Goal: Task Accomplishment & Management: Manage account settings

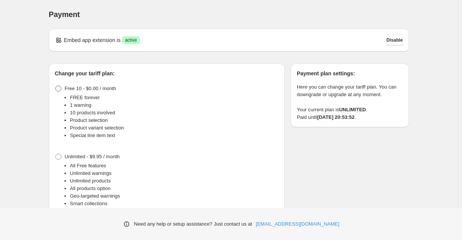
click at [59, 87] on span at bounding box center [58, 89] width 6 height 6
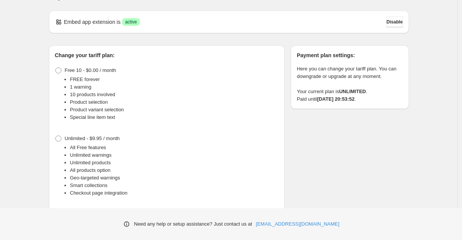
scroll to position [48, 0]
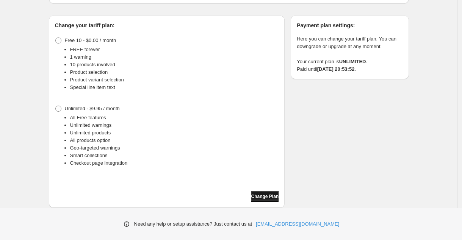
click at [263, 199] on span "Change Plan" at bounding box center [265, 196] width 28 height 6
click at [265, 199] on span "Change Plan" at bounding box center [265, 196] width 28 height 6
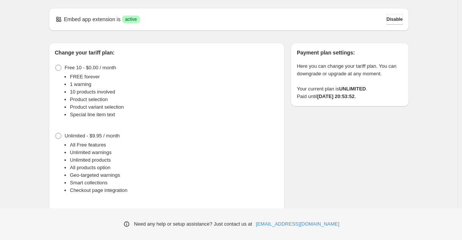
scroll to position [0, 0]
